Goal: Information Seeking & Learning: Learn about a topic

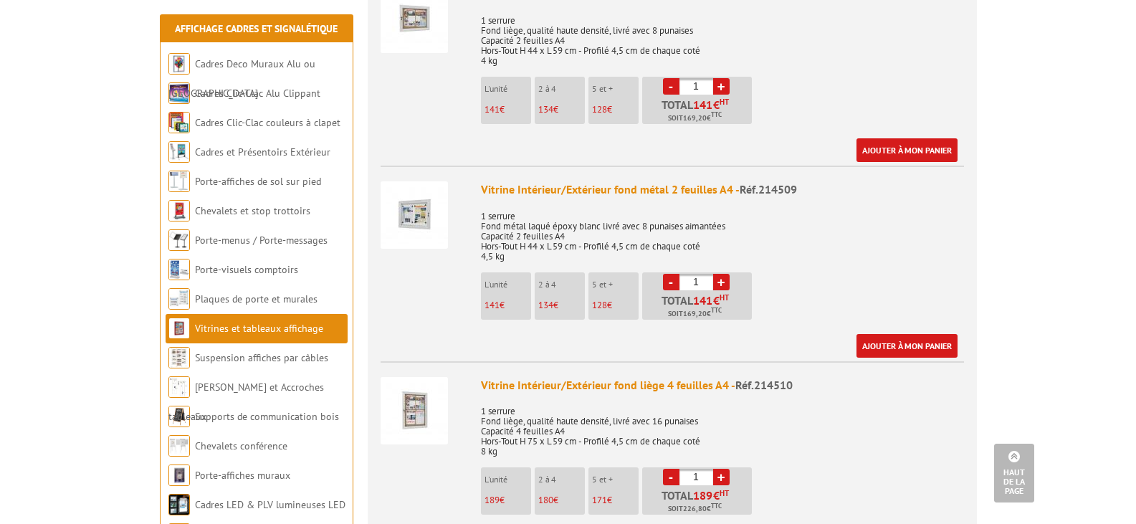
scroll to position [1024, 0]
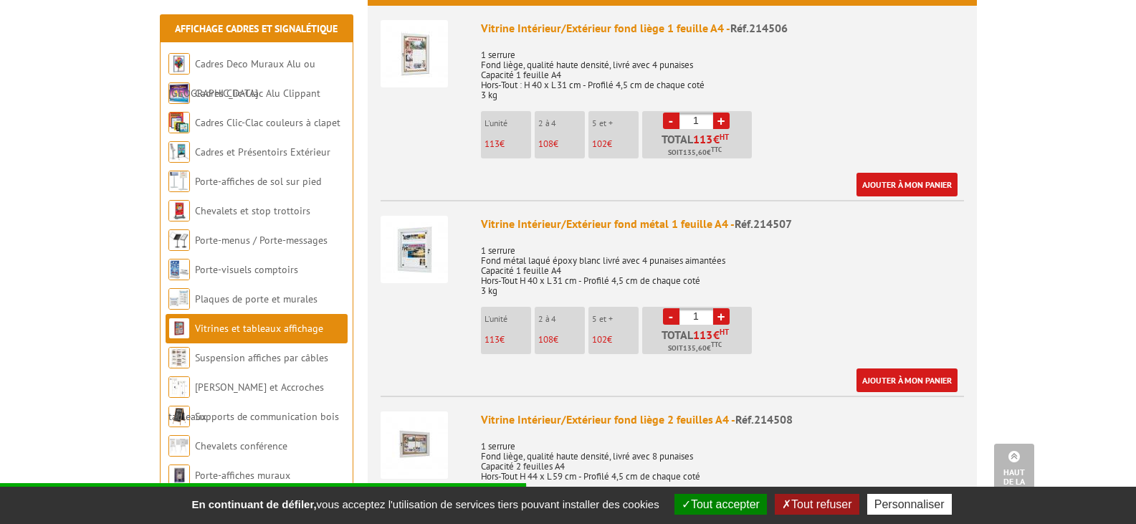
scroll to position [598, 0]
click at [414, 237] on img at bounding box center [414, 248] width 67 height 67
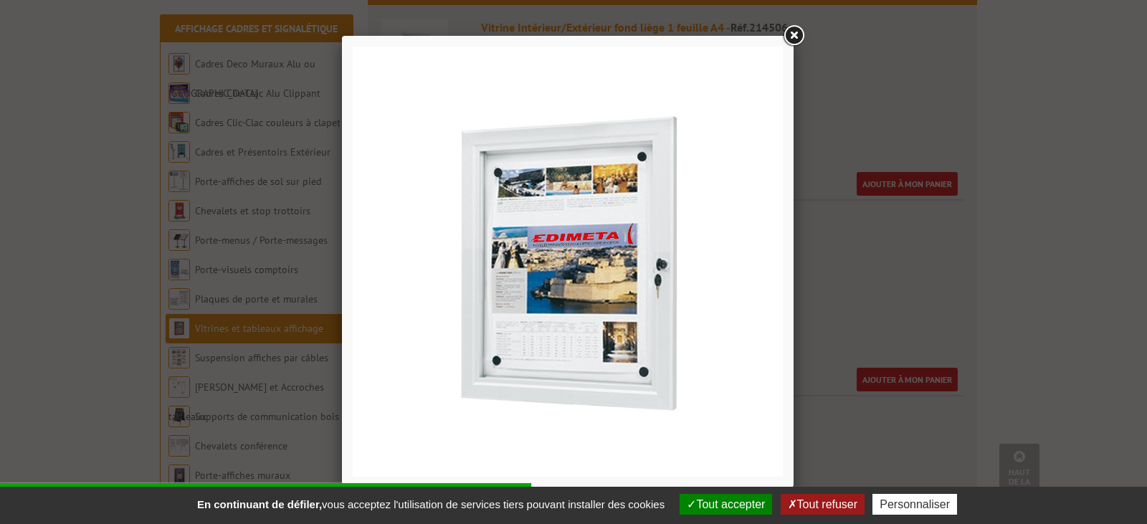
click at [816, 505] on button "Tout refuser" at bounding box center [823, 504] width 84 height 21
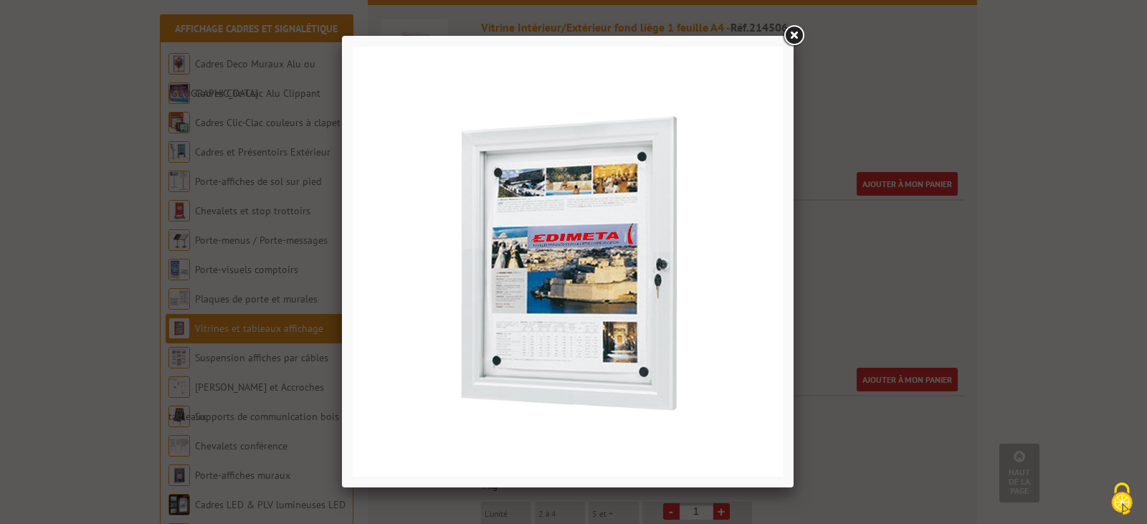
click at [796, 34] on link at bounding box center [794, 36] width 26 height 26
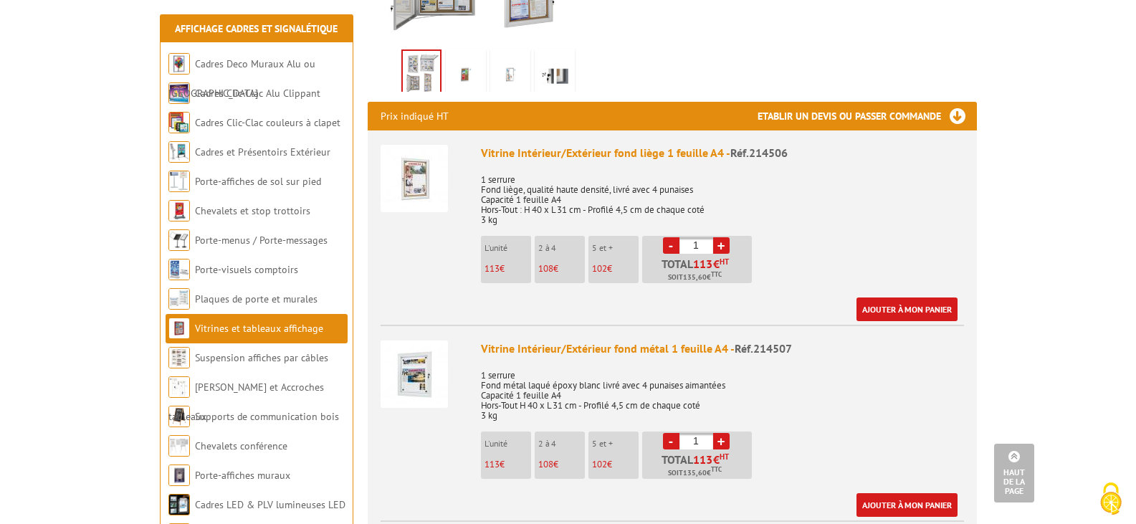
scroll to position [473, 0]
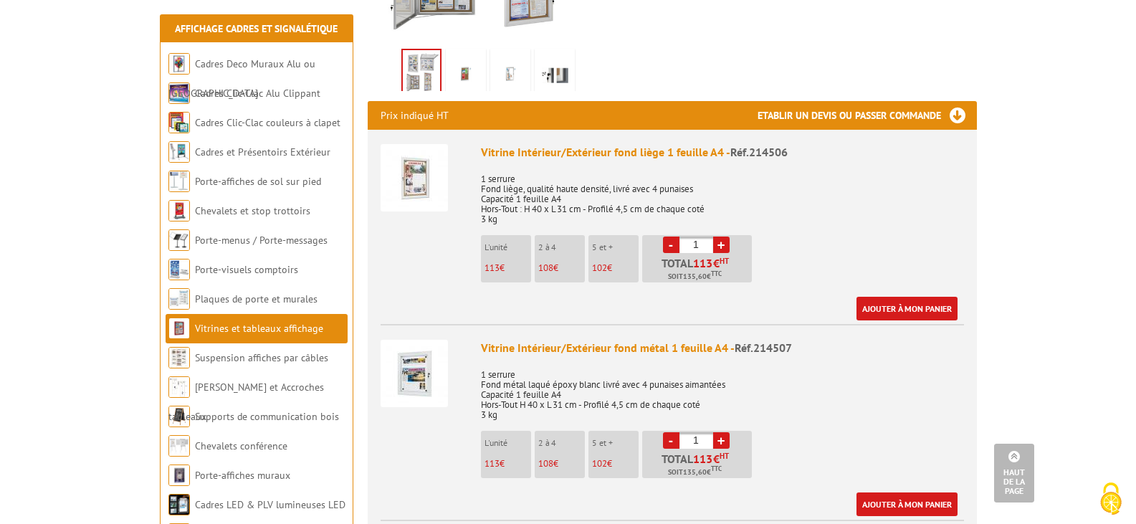
click at [854, 177] on p "1 serrure Fond liège, qualité haute densité, livré avec 4 punaises Capacité 1 f…" at bounding box center [722, 194] width 483 height 60
click at [513, 164] on p "1 serrure Fond liège, qualité haute densité, livré avec 4 punaises Capacité 1 f…" at bounding box center [722, 194] width 483 height 60
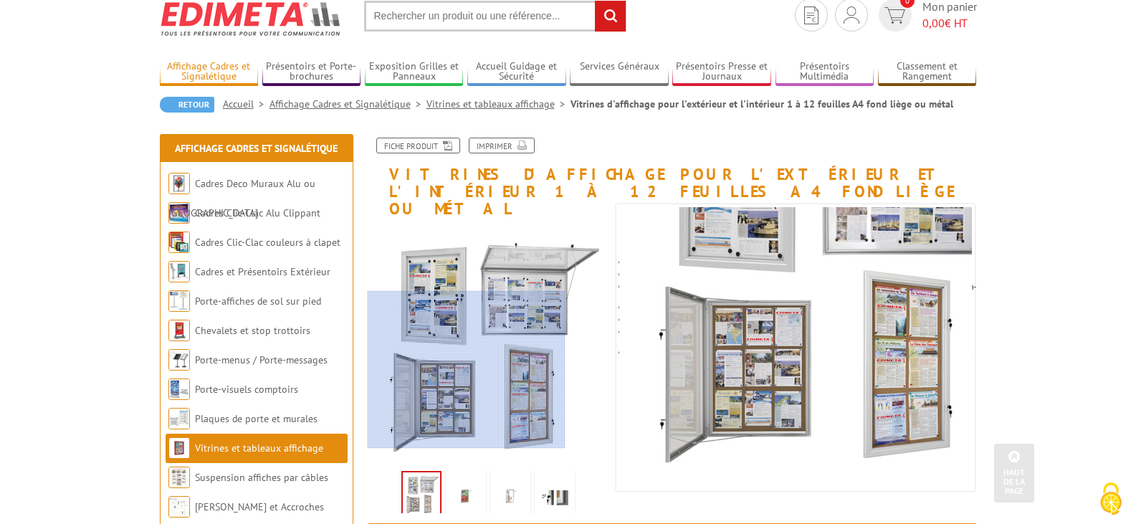
scroll to position [50, 0]
